Goal: Transaction & Acquisition: Subscribe to service/newsletter

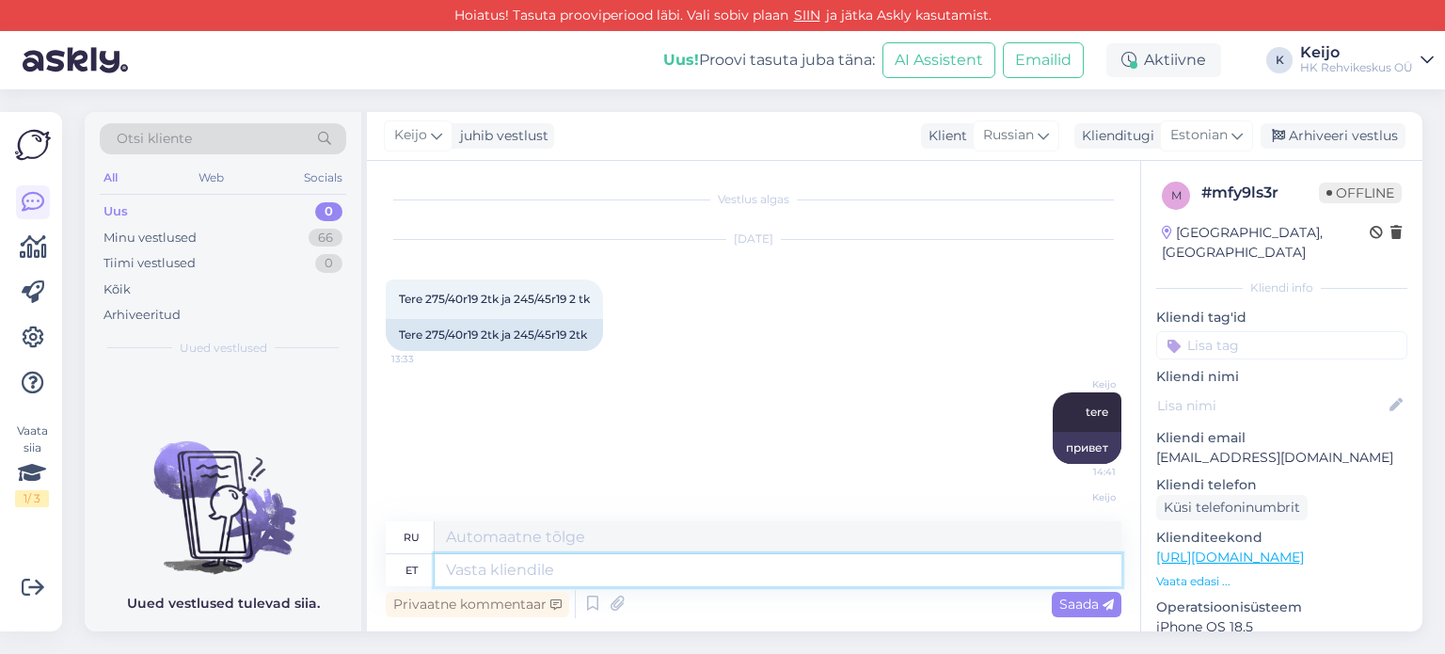
scroll to position [205, 0]
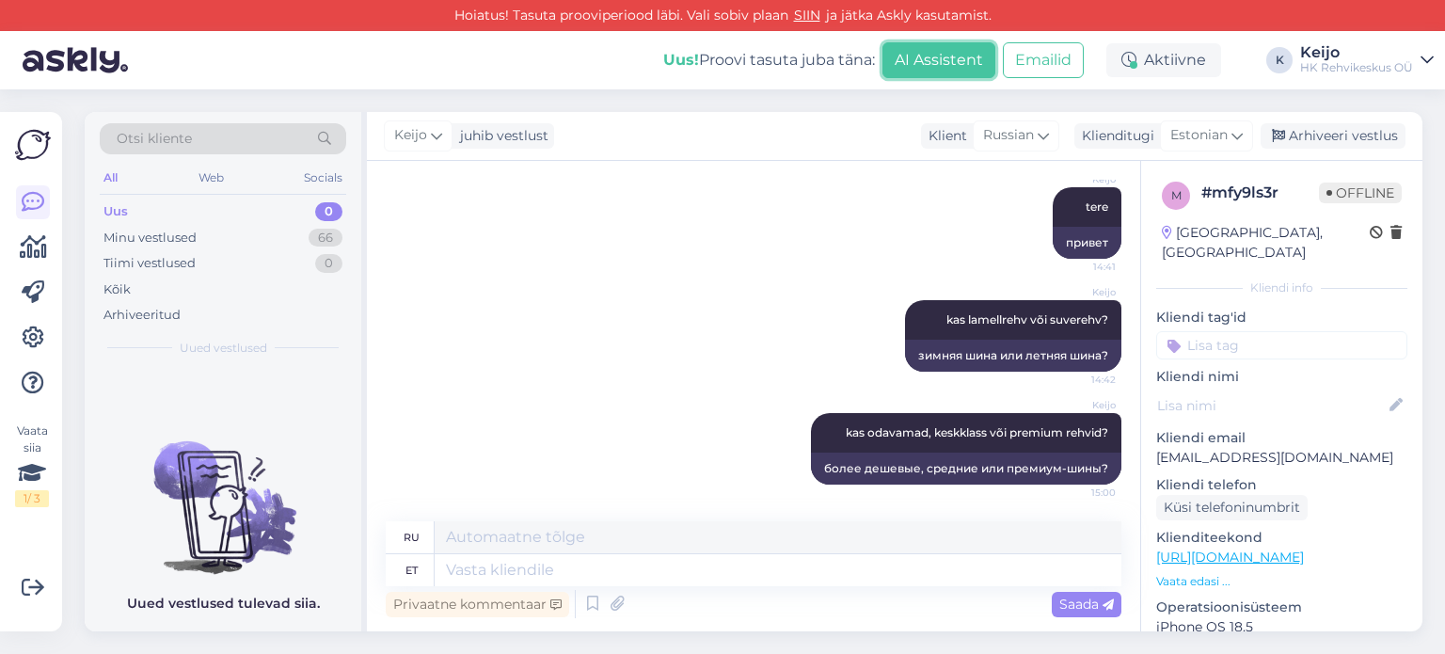
click at [979, 62] on button "AI Assistent" at bounding box center [938, 60] width 113 height 36
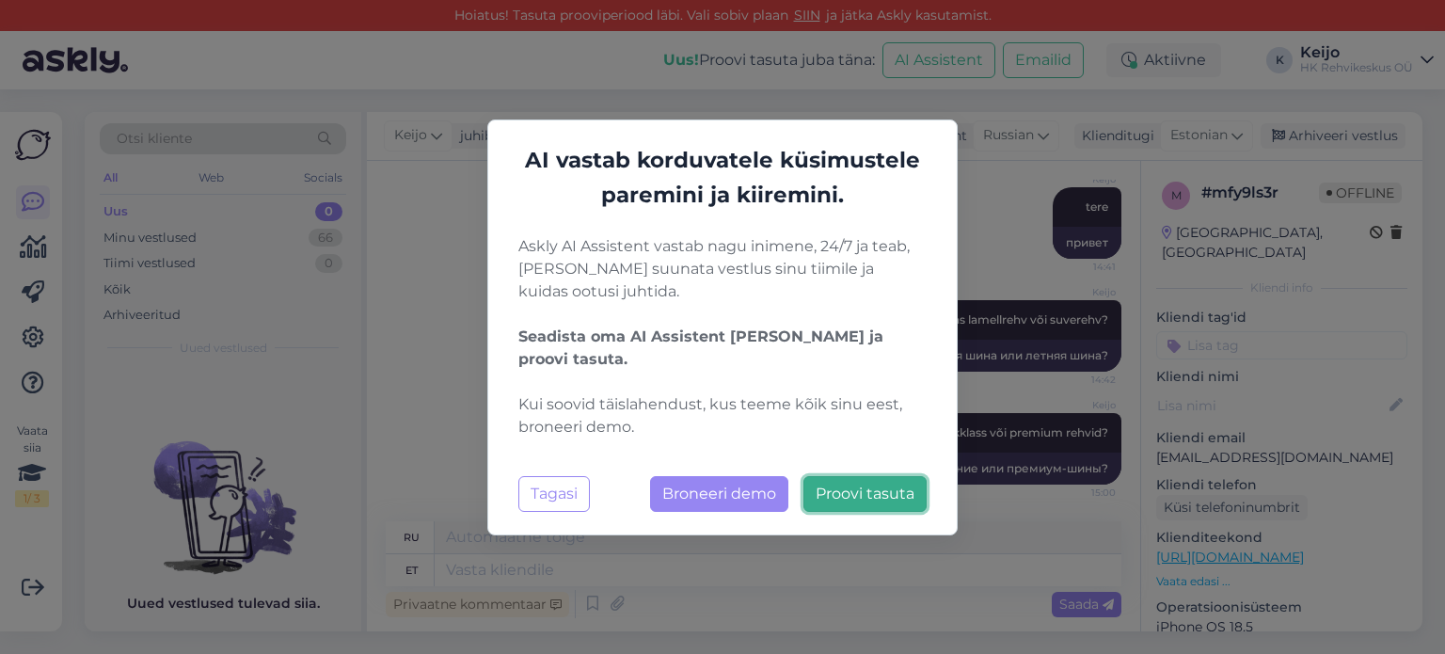
click at [846, 488] on span "Proovi tasuta" at bounding box center [865, 493] width 99 height 18
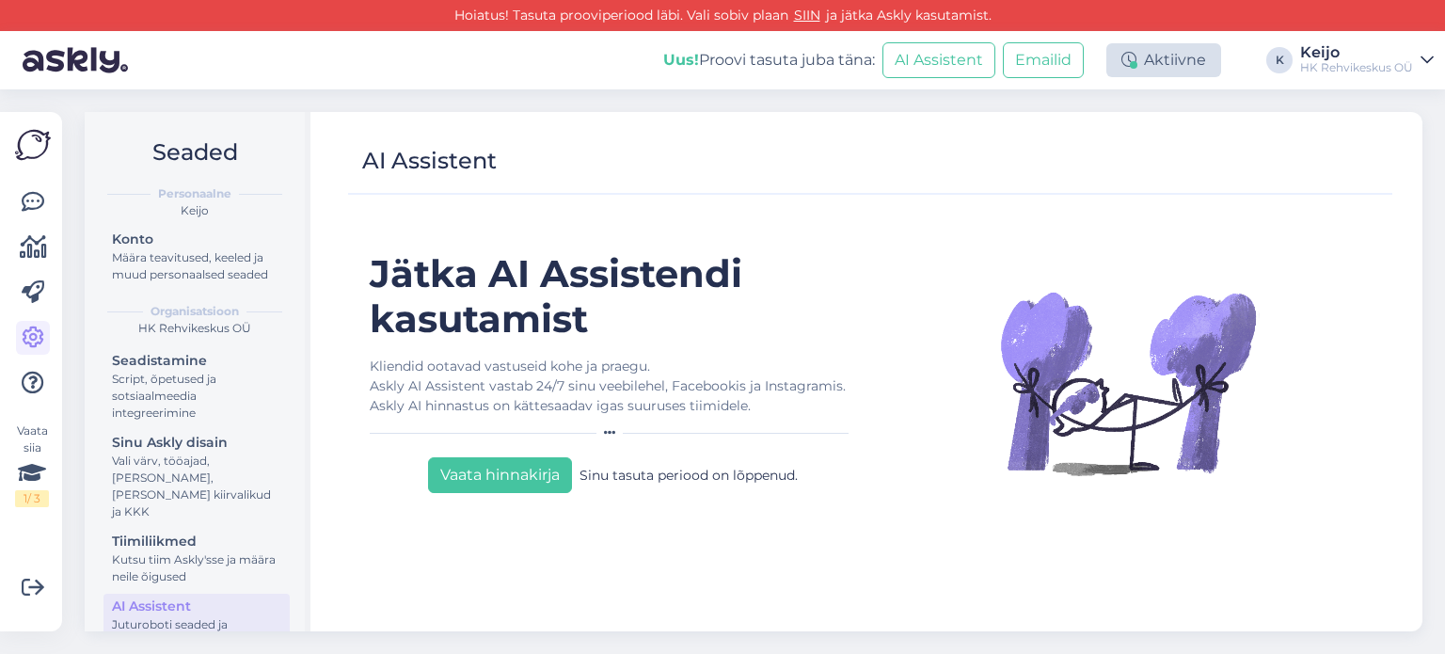
click at [1177, 62] on div "Aktiivne" at bounding box center [1163, 60] width 115 height 34
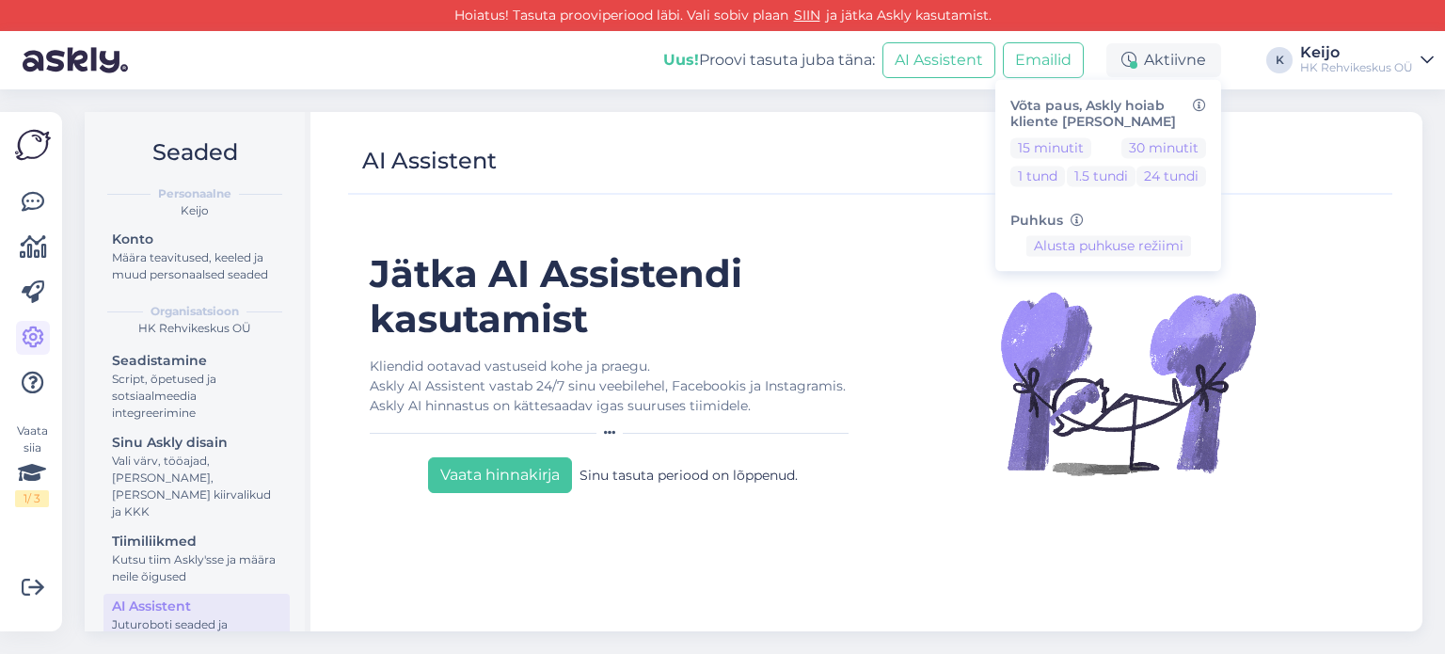
click at [976, 101] on div "Seaded Personaalne Keijo Konto Määra teavitused, keeled ja muud personaalsed se…" at bounding box center [759, 371] width 1372 height 564
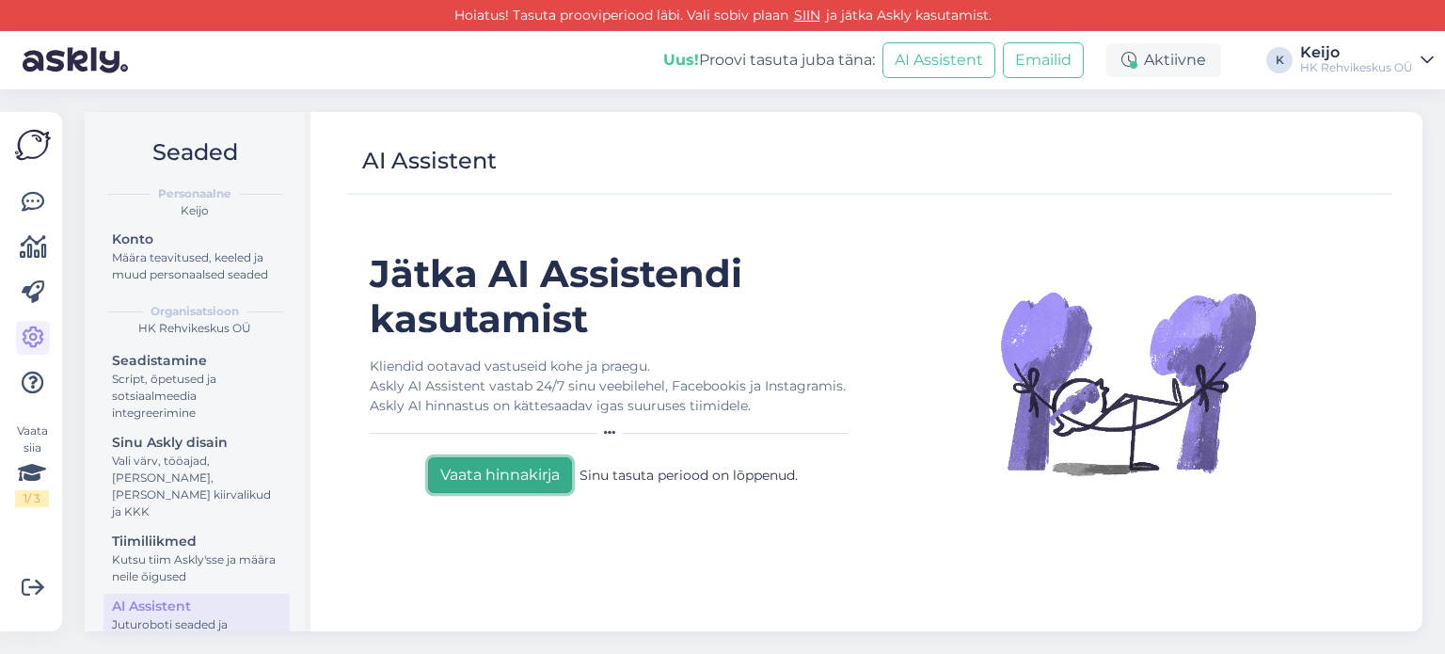
click at [500, 472] on button "Vaata hinnakirja" at bounding box center [500, 475] width 144 height 36
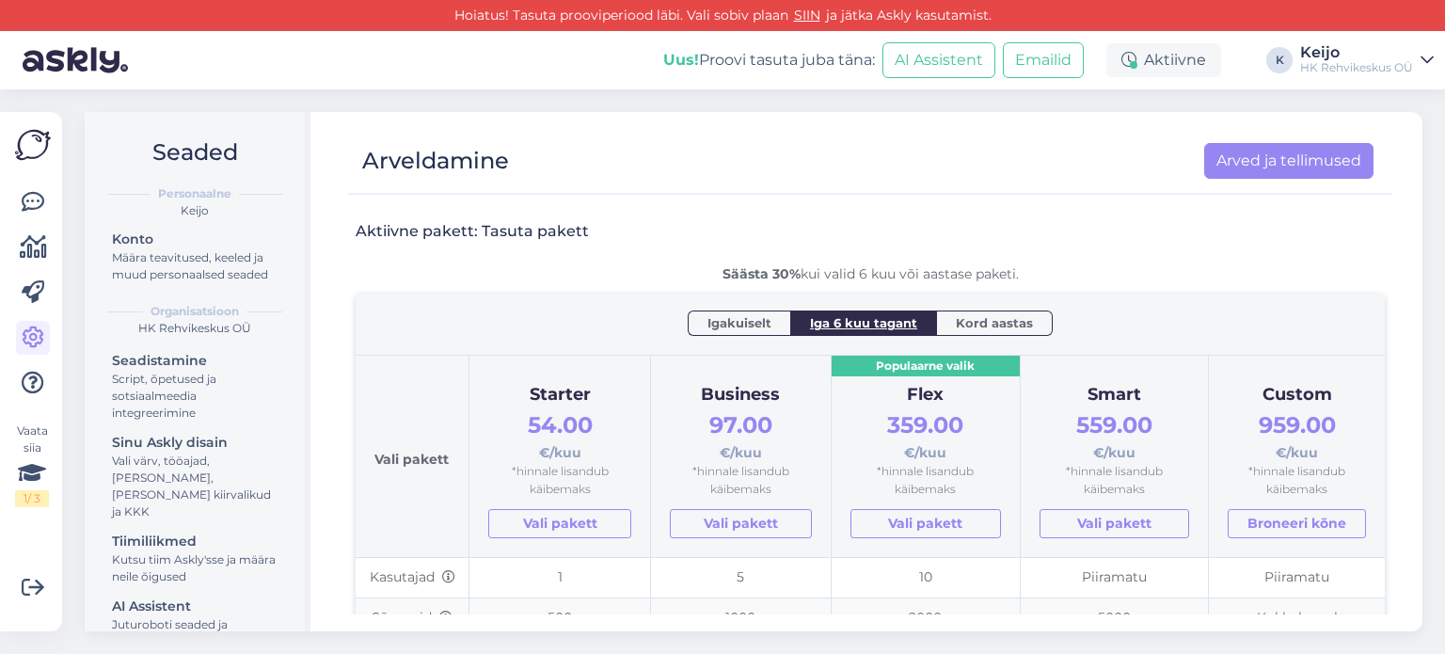
click at [631, 578] on td "1" at bounding box center [559, 578] width 181 height 40
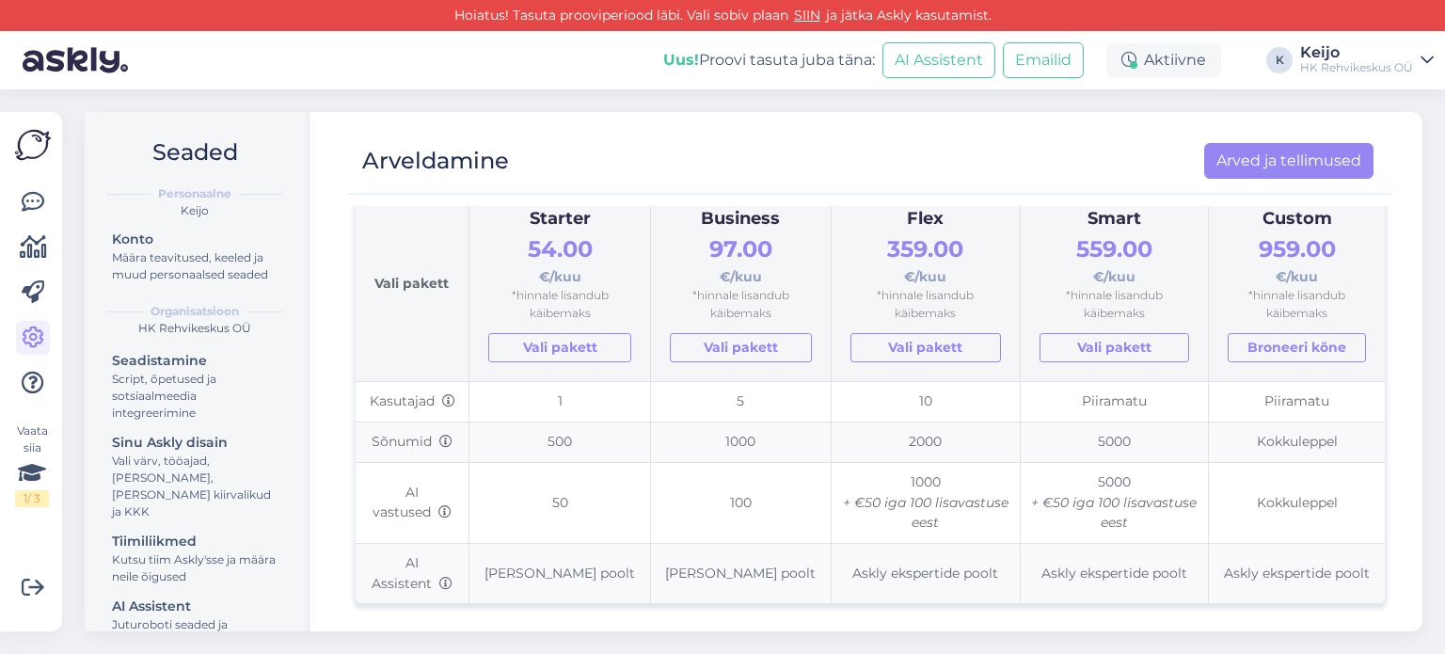
scroll to position [188, 0]
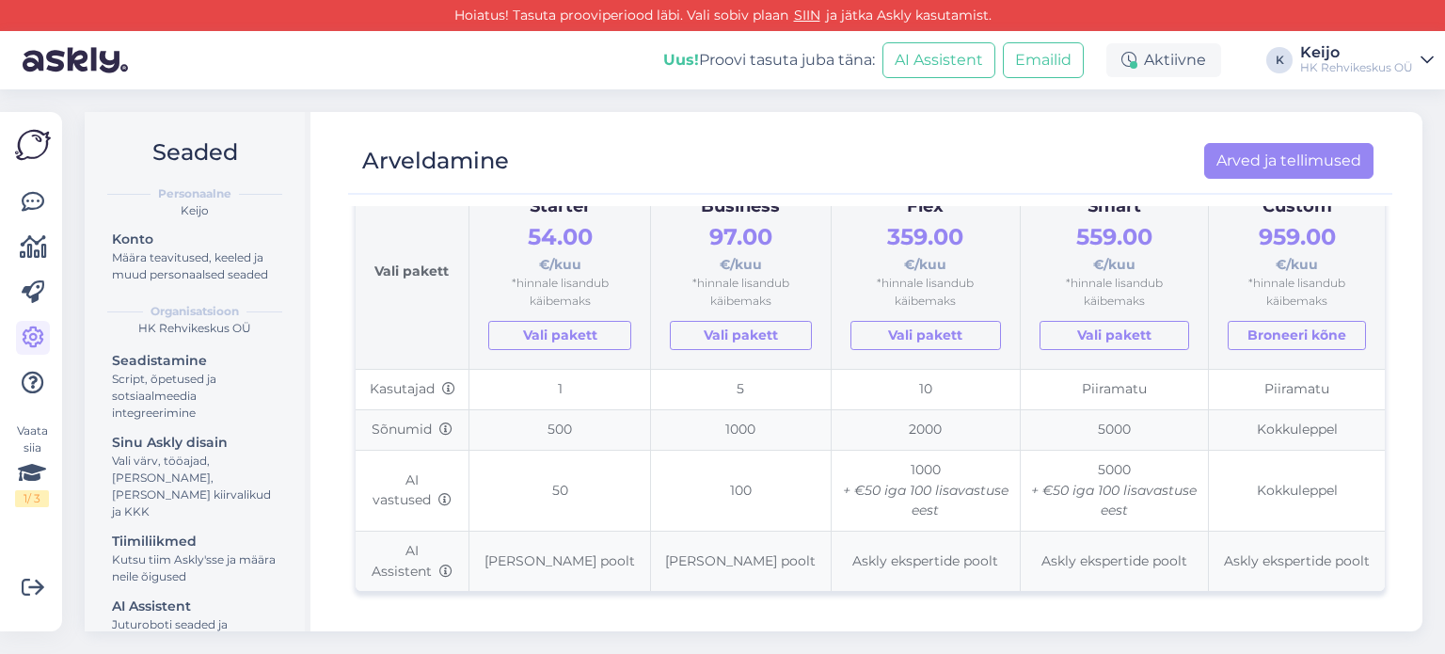
click at [86, 53] on img at bounding box center [75, 60] width 105 height 58
click at [40, 214] on icon at bounding box center [33, 202] width 23 height 23
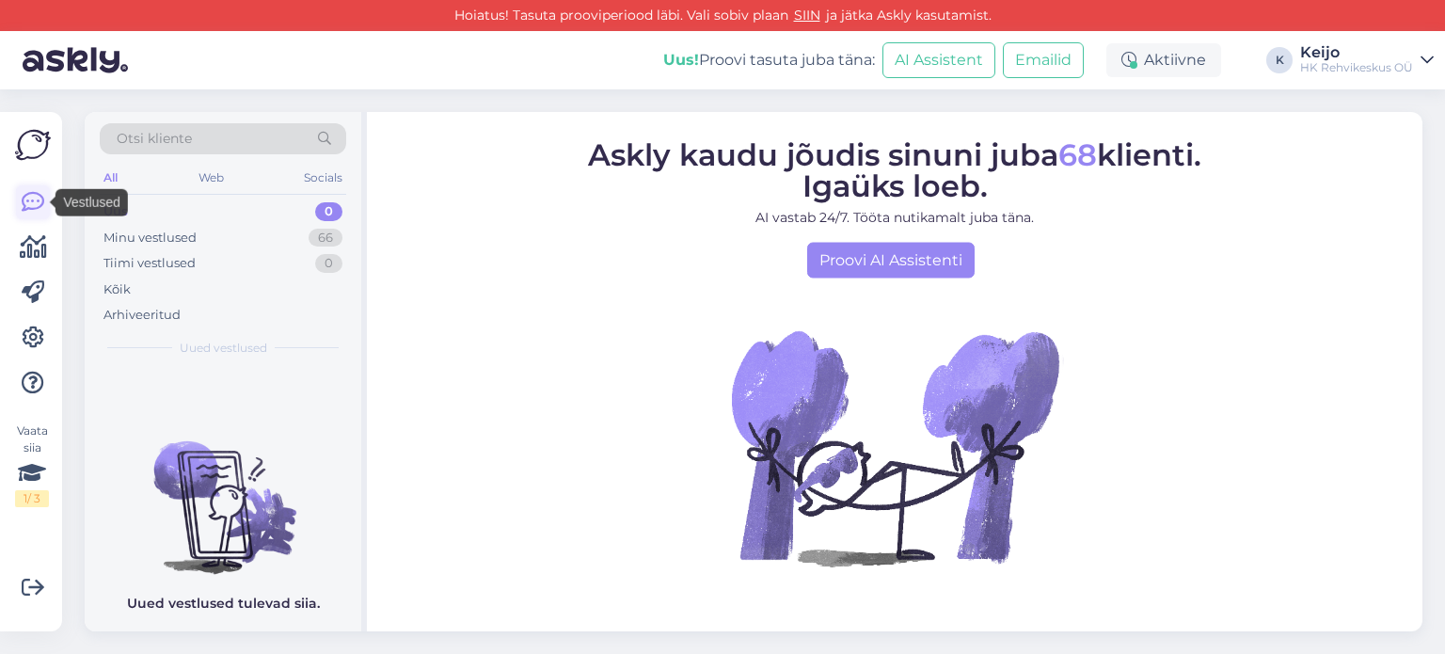
click at [40, 205] on icon at bounding box center [33, 202] width 23 height 23
click at [162, 229] on div "Minu vestlused" at bounding box center [149, 238] width 93 height 19
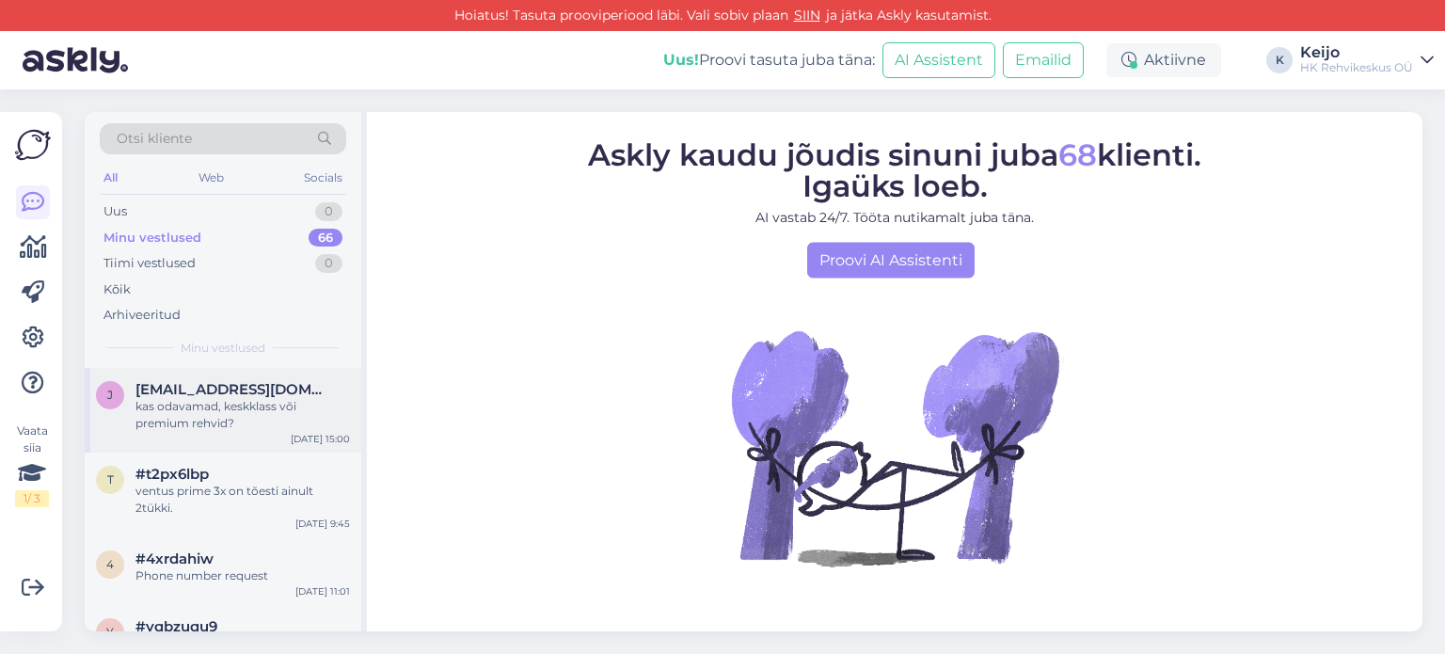
click at [228, 404] on div "kas odavamad, keskklass või premium rehvid?" at bounding box center [242, 415] width 214 height 34
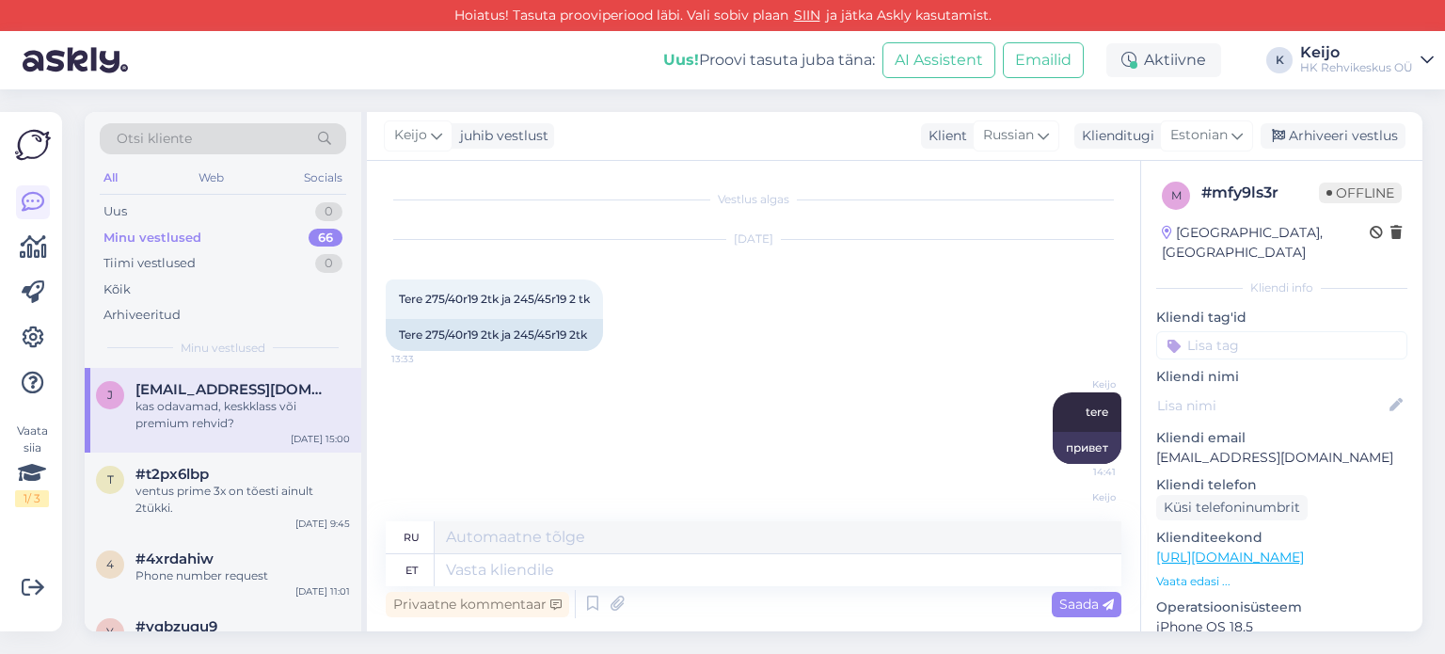
scroll to position [205, 0]
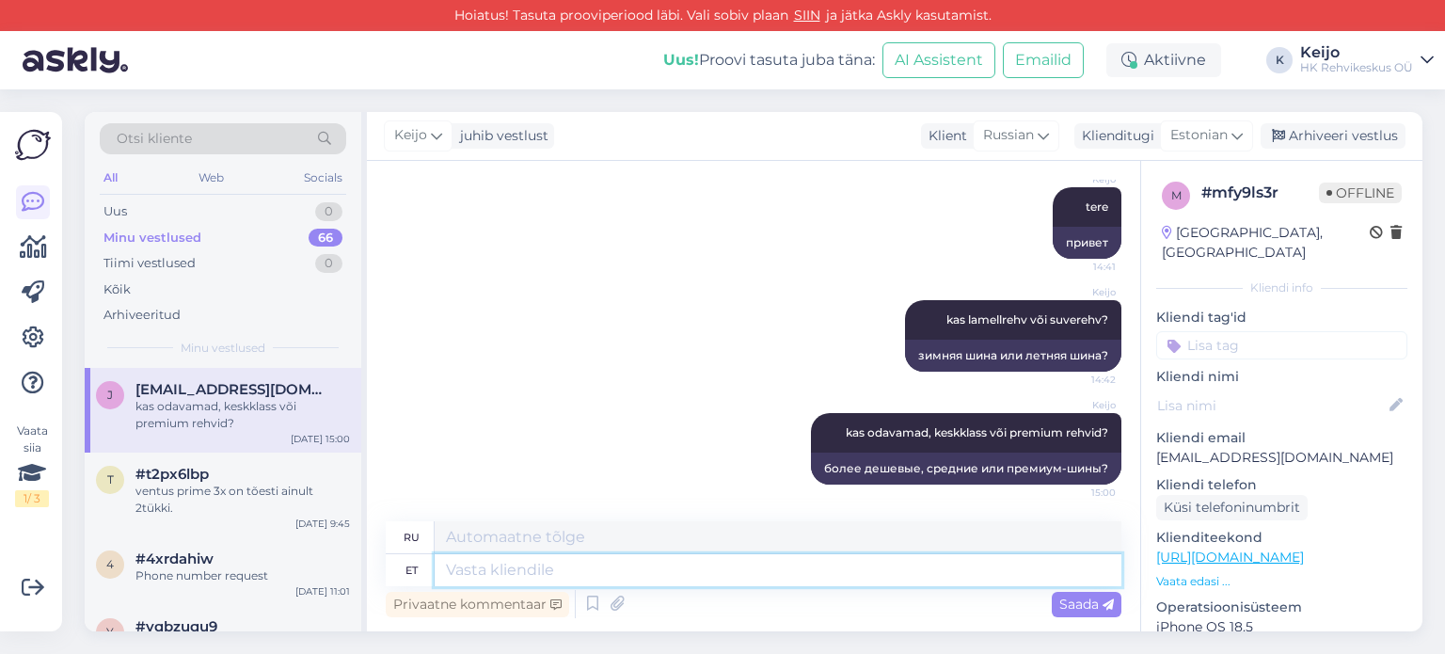
click at [553, 568] on textarea at bounding box center [778, 570] width 687 height 32
